Goal: Transaction & Acquisition: Purchase product/service

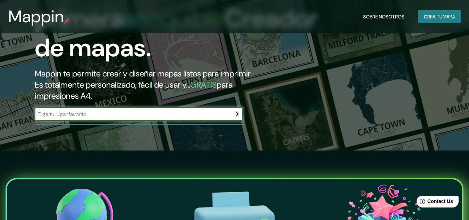
click at [95, 112] on input "text" at bounding box center [132, 114] width 194 height 8
type input "bello [GEOGRAPHIC_DATA]"
click at [234, 112] on icon "button" at bounding box center [236, 114] width 8 height 8
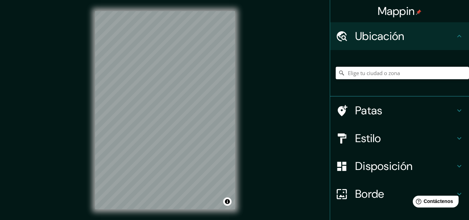
click at [364, 74] on input "Elige tu ciudad o zona" at bounding box center [401, 73] width 133 height 12
click at [139, 0] on html "Mappin Ubicación [GEOGRAPHIC_DATA], [GEOGRAPHIC_DATA], [GEOGRAPHIC_DATA] [GEOGR…" at bounding box center [234, 110] width 469 height 220
click at [377, 72] on input "[GEOGRAPHIC_DATA], [GEOGRAPHIC_DATA], [GEOGRAPHIC_DATA]" at bounding box center [401, 73] width 133 height 12
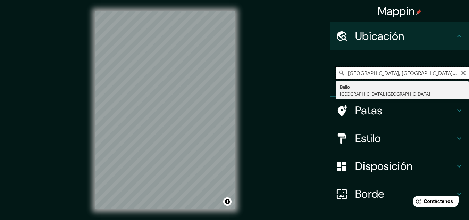
drag, startPoint x: 410, startPoint y: 70, endPoint x: 384, endPoint y: 76, distance: 26.7
click at [384, 76] on input "[GEOGRAPHIC_DATA], [GEOGRAPHIC_DATA], [GEOGRAPHIC_DATA]" at bounding box center [401, 73] width 133 height 12
click at [404, 74] on input "[GEOGRAPHIC_DATA], [GEOGRAPHIC_DATA], [GEOGRAPHIC_DATA]" at bounding box center [401, 73] width 133 height 12
click at [413, 73] on input "[GEOGRAPHIC_DATA], [GEOGRAPHIC_DATA], [GEOGRAPHIC_DATA]" at bounding box center [401, 73] width 133 height 12
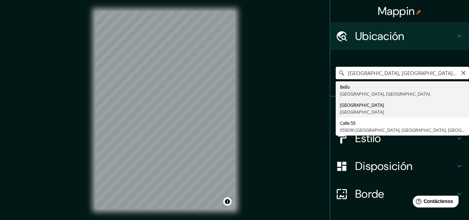
type input "[GEOGRAPHIC_DATA], [GEOGRAPHIC_DATA], [GEOGRAPHIC_DATA]"
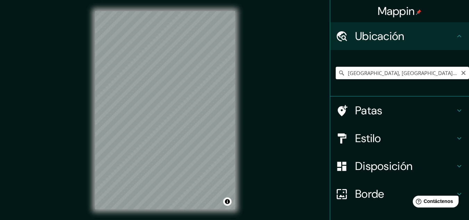
click at [410, 70] on input "[GEOGRAPHIC_DATA], [GEOGRAPHIC_DATA], [GEOGRAPHIC_DATA]" at bounding box center [401, 73] width 133 height 12
type input "[GEOGRAPHIC_DATA], [GEOGRAPHIC_DATA]"
click at [288, 92] on div "Mappin Ubicación [GEOGRAPHIC_DATA], [GEOGRAPHIC_DATA] [GEOGRAPHIC_DATA] [GEOGRA…" at bounding box center [234, 115] width 469 height 231
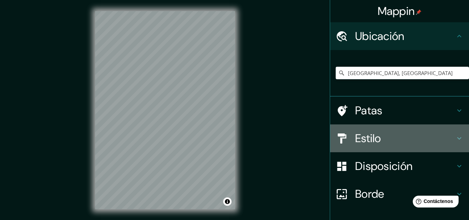
click at [366, 135] on font "Estilo" at bounding box center [368, 138] width 26 height 15
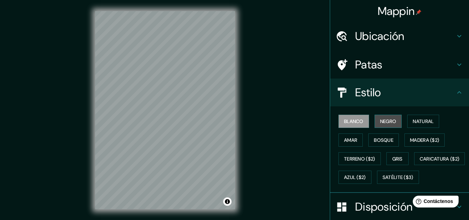
click at [389, 122] on font "Negro" at bounding box center [388, 121] width 16 height 6
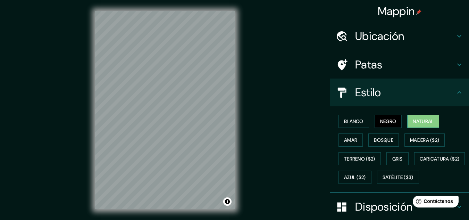
click at [419, 121] on font "Natural" at bounding box center [422, 121] width 21 height 6
click at [348, 140] on font "Amar" at bounding box center [350, 140] width 13 height 6
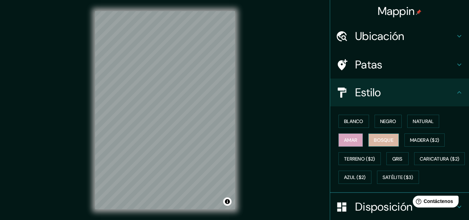
click at [374, 140] on font "Bosque" at bounding box center [383, 140] width 19 height 6
click at [396, 161] on font "Gris" at bounding box center [397, 158] width 10 height 6
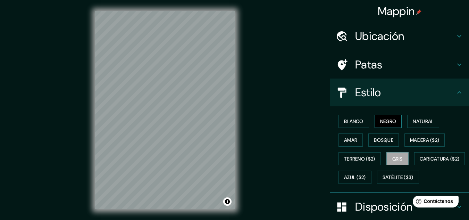
click at [394, 123] on button "Negro" at bounding box center [387, 120] width 27 height 13
click at [355, 121] on font "Blanco" at bounding box center [353, 121] width 19 height 6
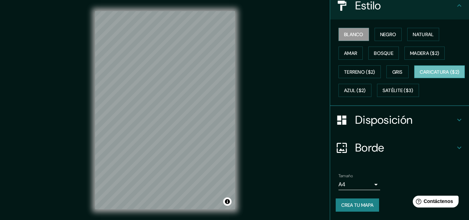
scroll to position [105, 0]
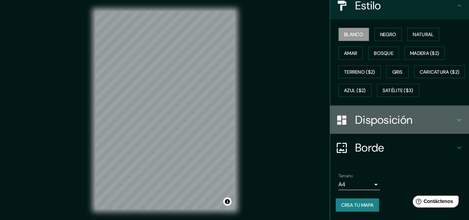
click at [372, 120] on font "Disposición" at bounding box center [383, 119] width 57 height 15
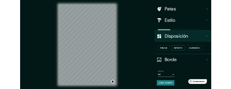
scroll to position [31, 0]
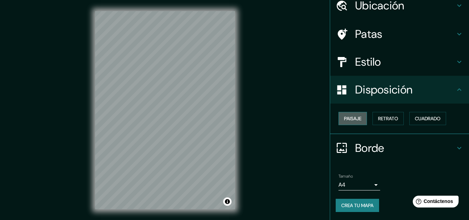
click at [350, 120] on font "Paisaje" at bounding box center [352, 118] width 17 height 6
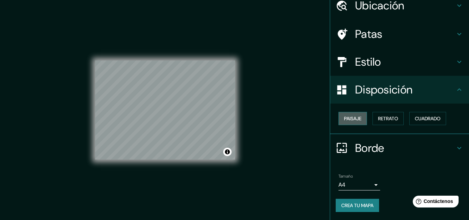
click at [350, 120] on font "Paisaje" at bounding box center [352, 118] width 17 height 6
click at [380, 120] on font "Retrato" at bounding box center [388, 118] width 20 height 6
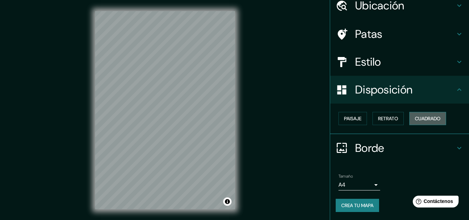
click at [416, 118] on font "Cuadrado" at bounding box center [427, 118] width 26 height 6
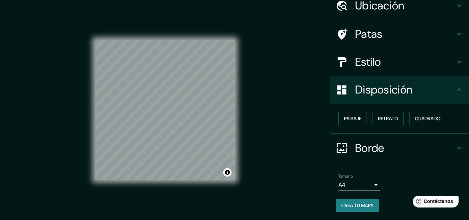
click at [352, 118] on font "Paisaje" at bounding box center [352, 118] width 17 height 6
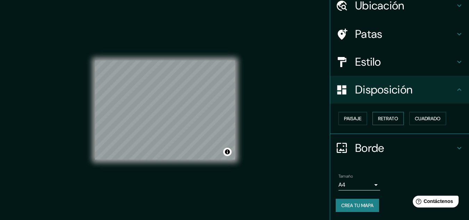
click at [380, 115] on font "Retrato" at bounding box center [388, 118] width 20 height 6
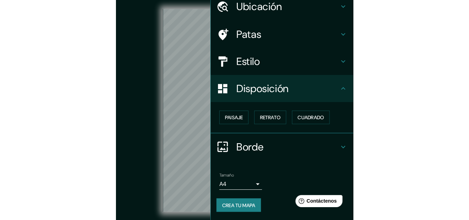
scroll to position [0, 0]
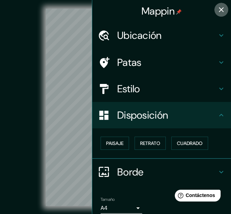
drag, startPoint x: 215, startPoint y: 9, endPoint x: 208, endPoint y: 18, distance: 10.8
click at [219, 9] on icon "button" at bounding box center [221, 9] width 5 height 5
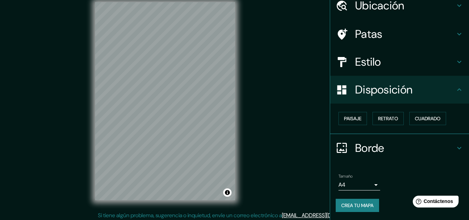
scroll to position [11, 0]
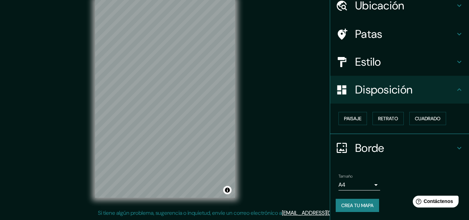
click at [373, 148] on font "Borde" at bounding box center [369, 147] width 29 height 15
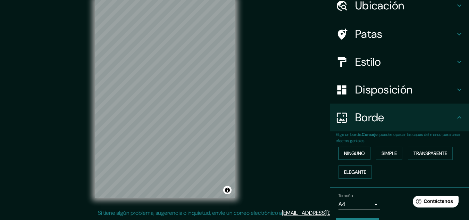
click at [353, 151] on font "Ninguno" at bounding box center [354, 153] width 21 height 6
click at [353, 168] on font "Elegante" at bounding box center [355, 171] width 22 height 9
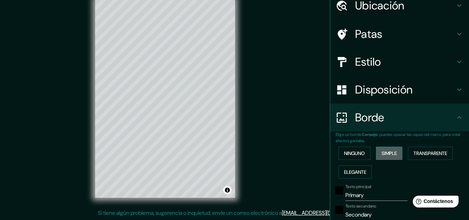
click at [386, 153] on font "Simple" at bounding box center [388, 153] width 15 height 6
click at [422, 153] on font "Transparente" at bounding box center [430, 153] width 34 height 6
click at [347, 152] on font "Ninguno" at bounding box center [354, 153] width 21 height 6
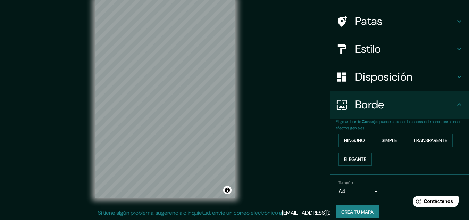
scroll to position [50, 0]
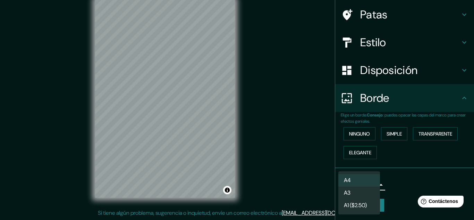
click at [366, 184] on body "Mappin Ubicación [GEOGRAPHIC_DATA], [GEOGRAPHIC_DATA] [GEOGRAPHIC_DATA] [GEOGRA…" at bounding box center [237, 99] width 474 height 220
click at [361, 180] on li "A4" at bounding box center [359, 180] width 42 height 13
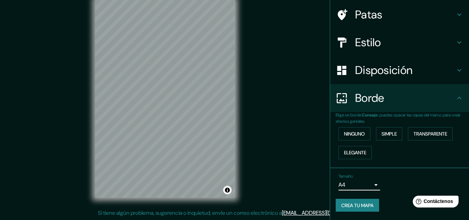
click at [358, 204] on font "Crea tu mapa" at bounding box center [357, 205] width 32 height 6
click at [351, 204] on div "Crea tu mapa" at bounding box center [399, 204] width 128 height 13
click at [394, 179] on div "Tamaño A4 single" at bounding box center [399, 182] width 128 height 22
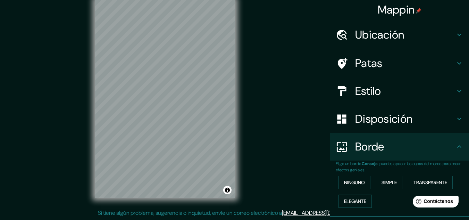
scroll to position [0, 0]
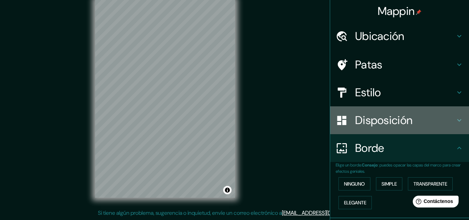
click at [386, 122] on font "Disposición" at bounding box center [383, 120] width 57 height 15
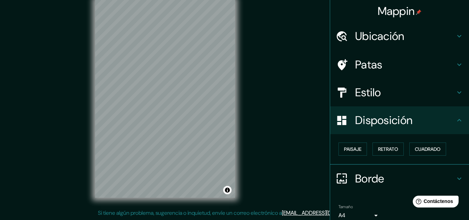
drag, startPoint x: 355, startPoint y: 96, endPoint x: 355, endPoint y: 92, distance: 4.9
click at [355, 92] on font "Estilo" at bounding box center [368, 92] width 26 height 15
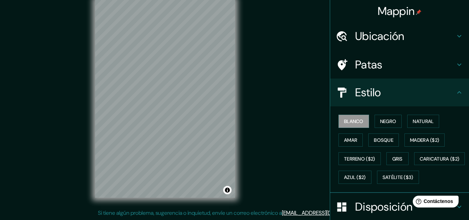
click at [357, 67] on font "Patas" at bounding box center [368, 64] width 27 height 15
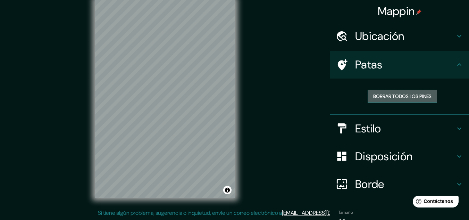
click at [403, 97] on font "Borrar todos los pines" at bounding box center [402, 96] width 58 height 6
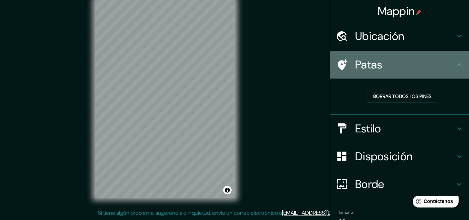
click at [365, 67] on font "Patas" at bounding box center [368, 64] width 27 height 15
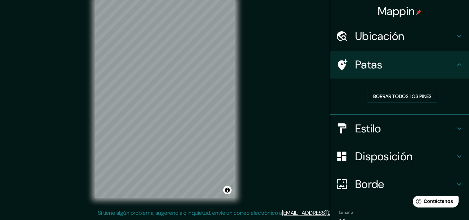
click at [301, 77] on div "© Mapbox © OpenStreetMap Improve this map" at bounding box center [165, 99] width 422 height 198
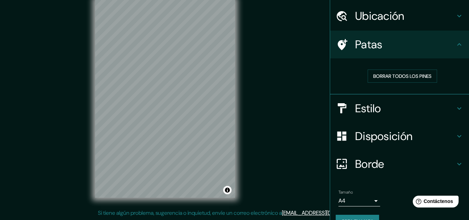
scroll to position [36, 0]
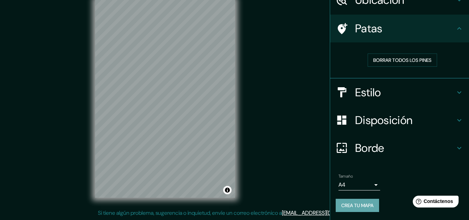
click at [356, 202] on font "Crea tu mapa" at bounding box center [357, 205] width 32 height 6
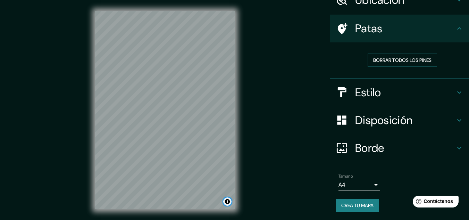
click at [228, 200] on button "Activar o desactivar atribución" at bounding box center [227, 201] width 8 height 8
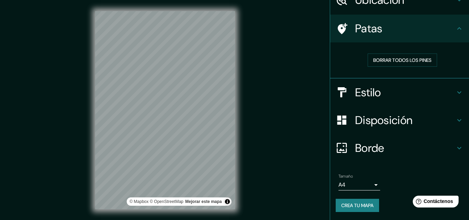
click at [260, 194] on div "© Mapbox © OpenStreetMap Mejorar este mapa" at bounding box center [165, 110] width 422 height 198
click at [229, 202] on button "Activar o desactivar atribución" at bounding box center [227, 201] width 8 height 8
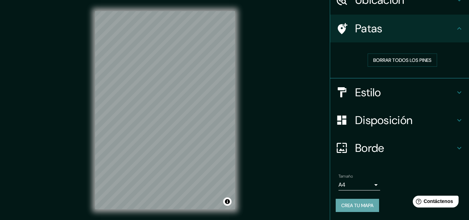
click at [348, 202] on font "Crea tu mapa" at bounding box center [357, 205] width 32 height 6
click at [390, 92] on h4 "Estilo" at bounding box center [405, 92] width 100 height 14
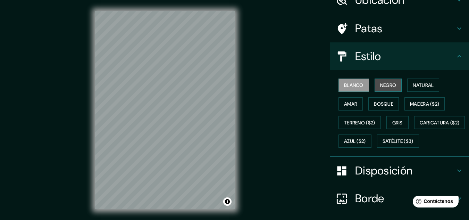
click at [380, 85] on font "Negro" at bounding box center [388, 85] width 16 height 6
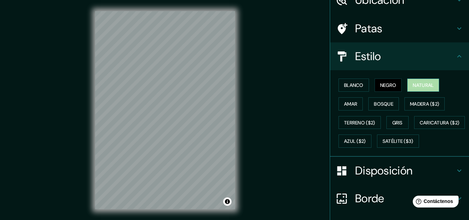
click at [418, 85] on font "Natural" at bounding box center [422, 85] width 21 height 6
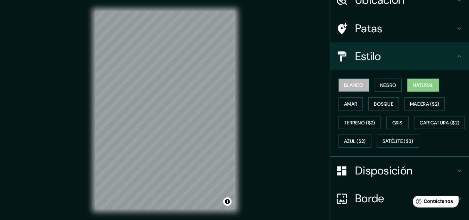
click at [349, 84] on font "Blanco" at bounding box center [353, 85] width 19 height 6
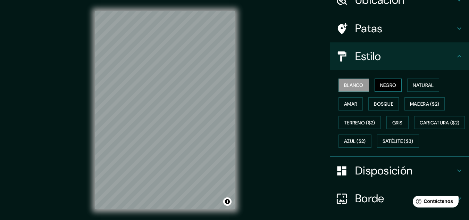
click at [380, 83] on font "Negro" at bounding box center [388, 85] width 16 height 6
click at [420, 85] on font "Natural" at bounding box center [422, 85] width 21 height 6
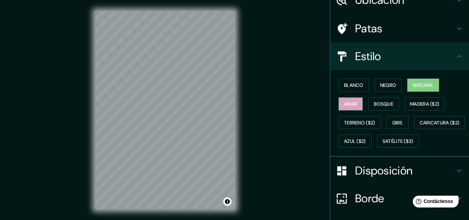
click at [344, 105] on font "Amar" at bounding box center [350, 104] width 13 height 6
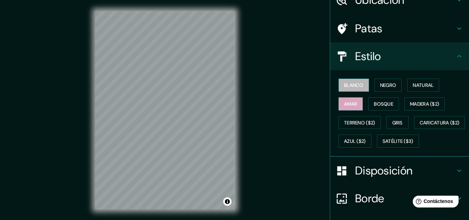
click at [348, 82] on font "Blanco" at bounding box center [353, 84] width 19 height 9
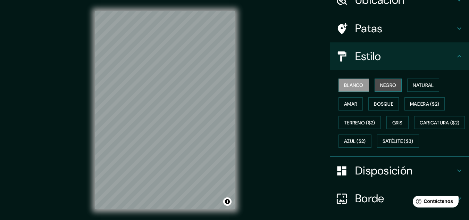
click at [380, 82] on font "Negro" at bounding box center [388, 84] width 16 height 9
